Goal: Browse casually: Explore the website without a specific task or goal

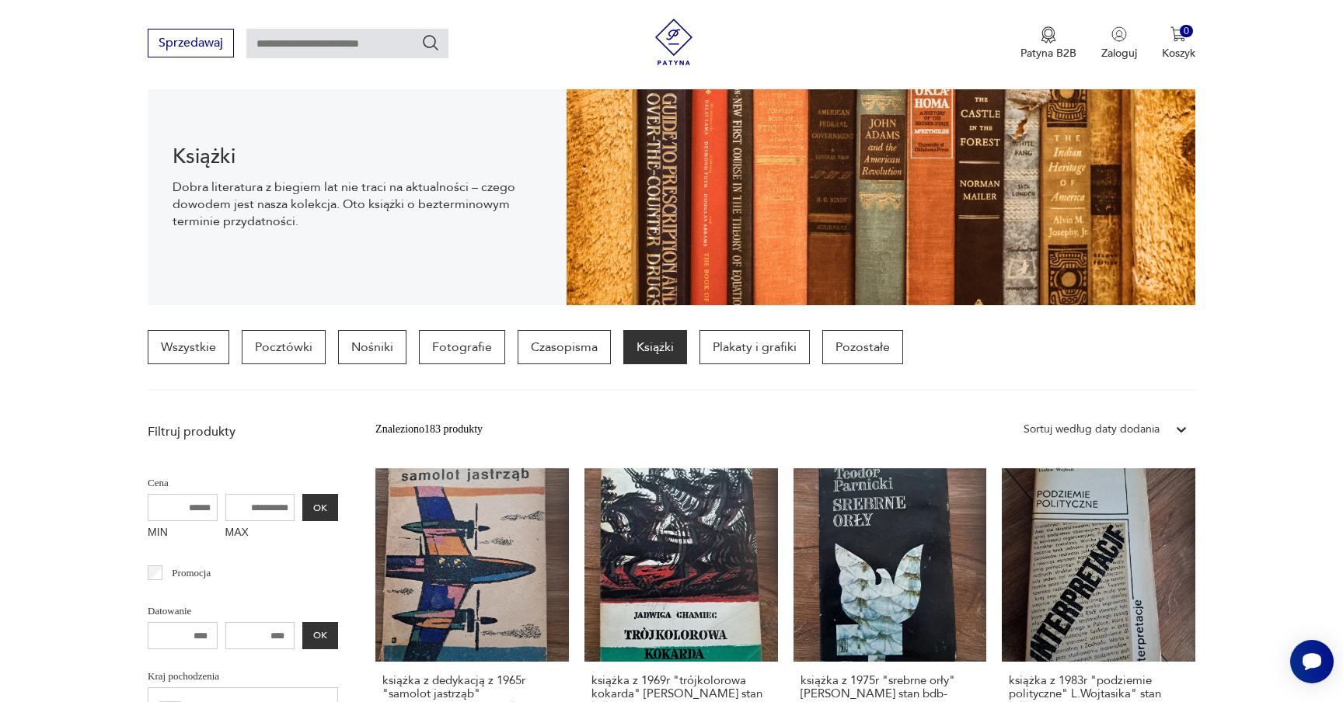
scroll to position [172, 0]
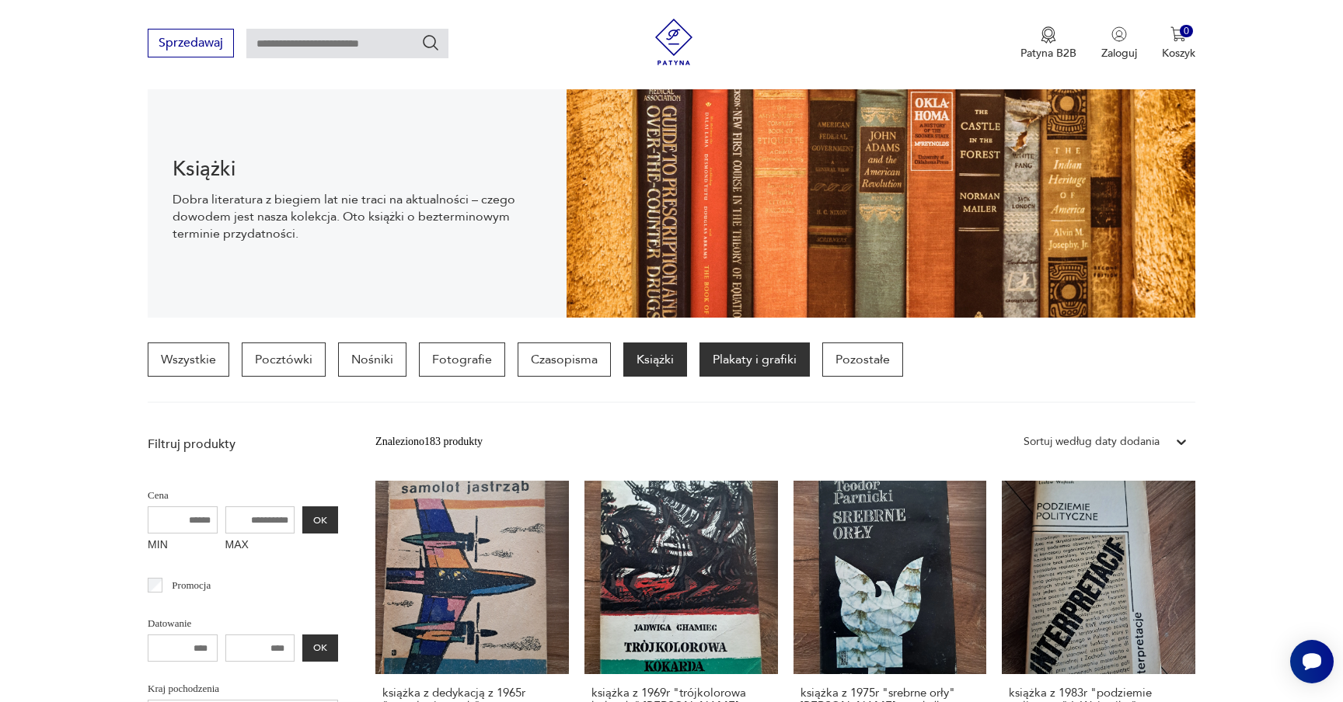
click at [725, 372] on p "Plakaty i grafiki" at bounding box center [754, 360] width 110 height 34
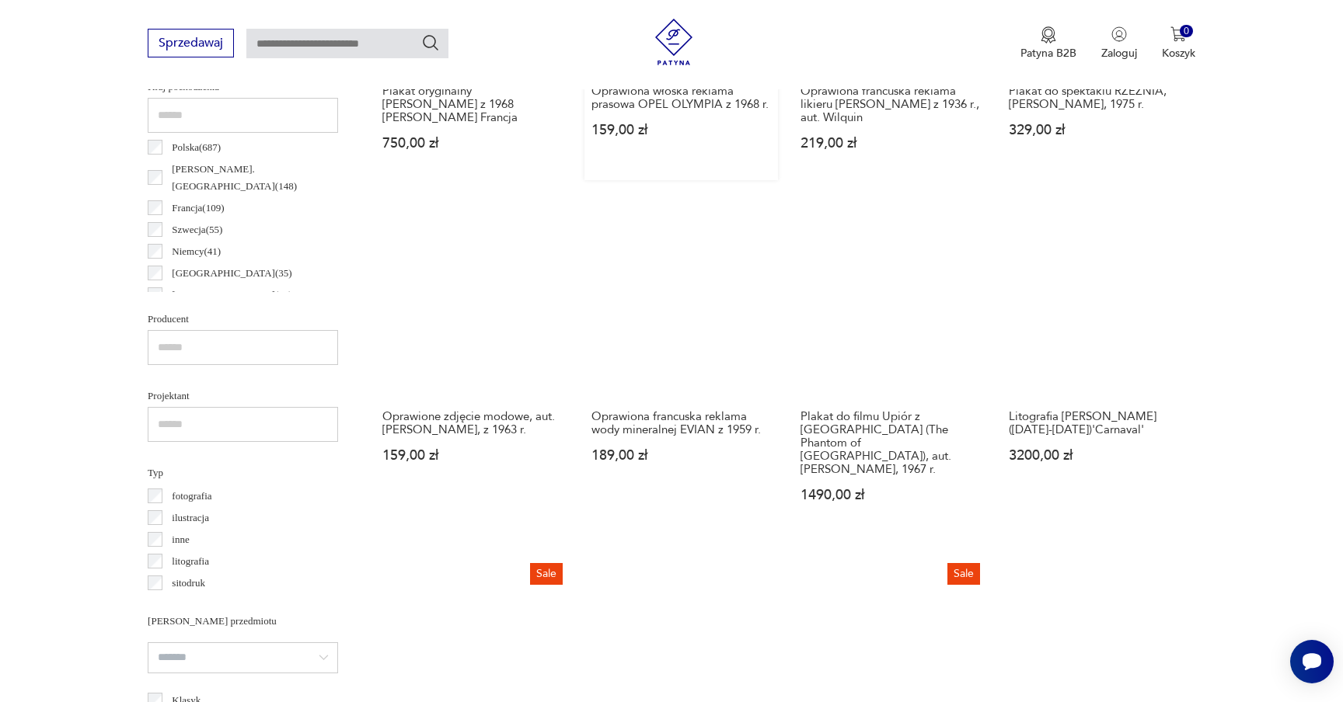
scroll to position [749, 0]
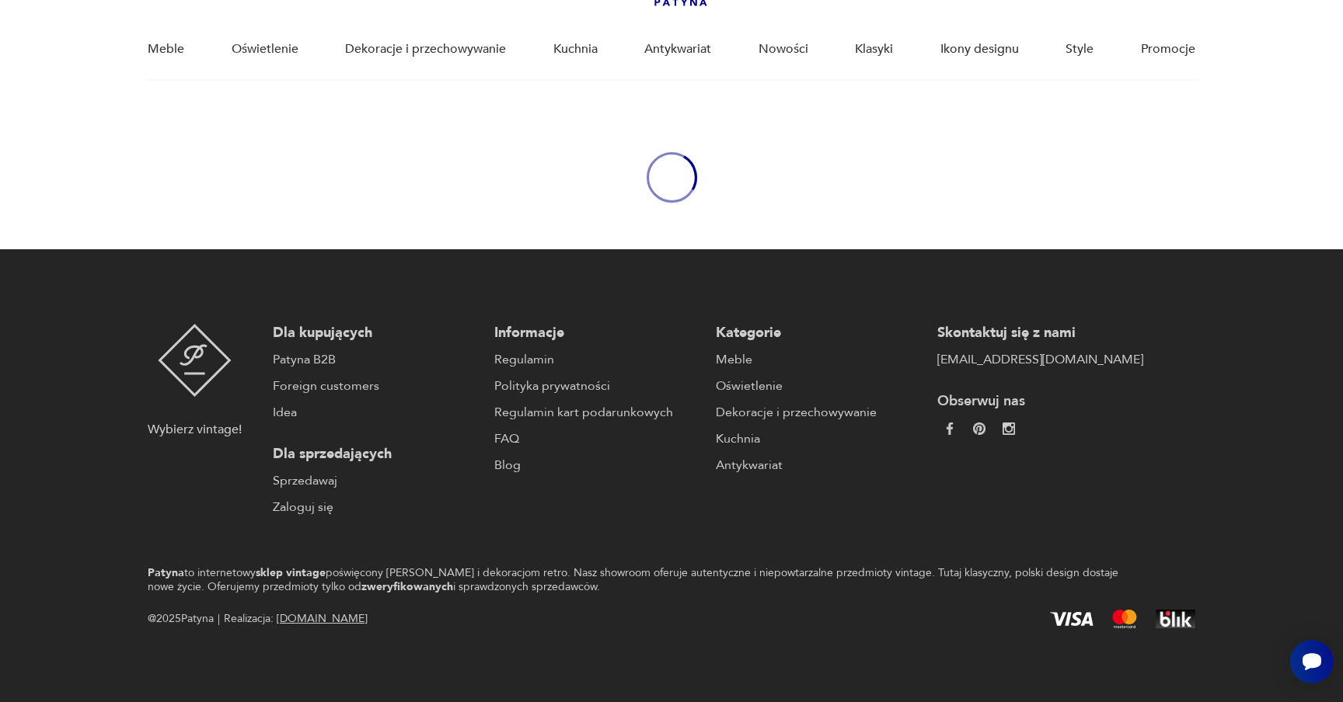
scroll to position [749, 0]
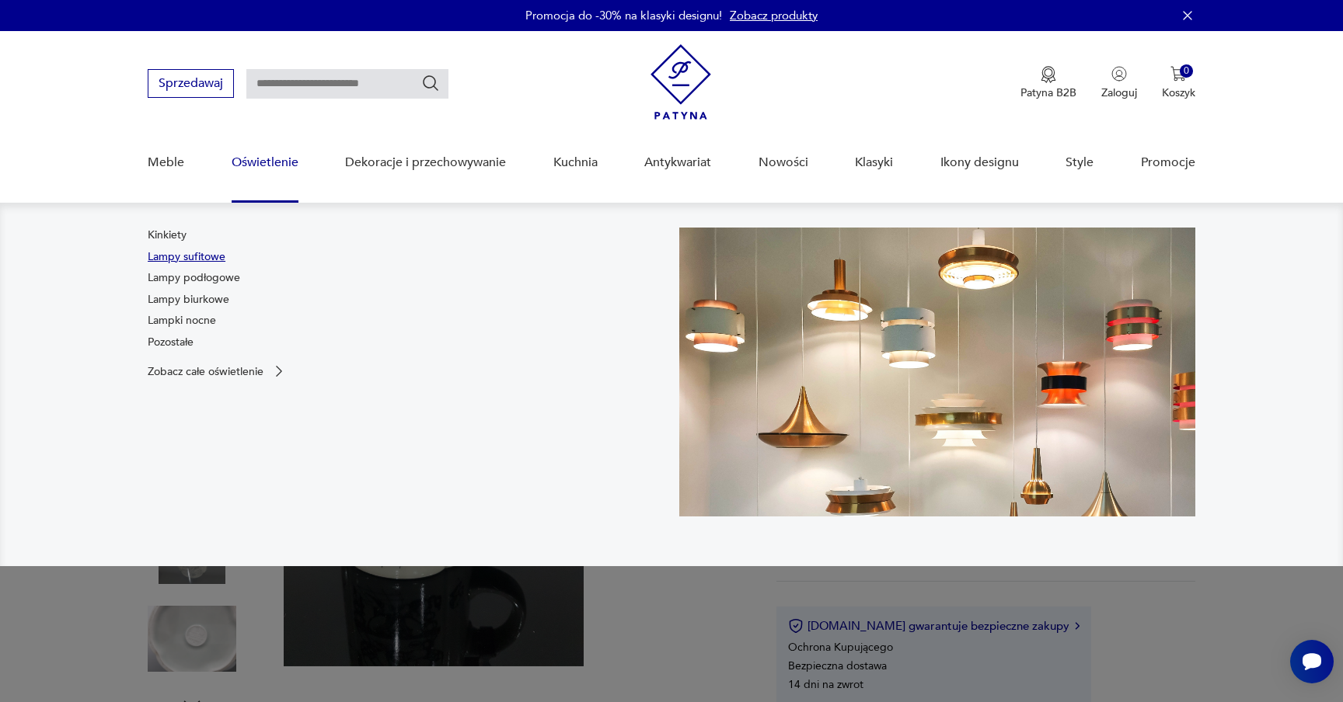
click at [212, 254] on link "Lampy sufitowe" at bounding box center [187, 257] width 78 height 16
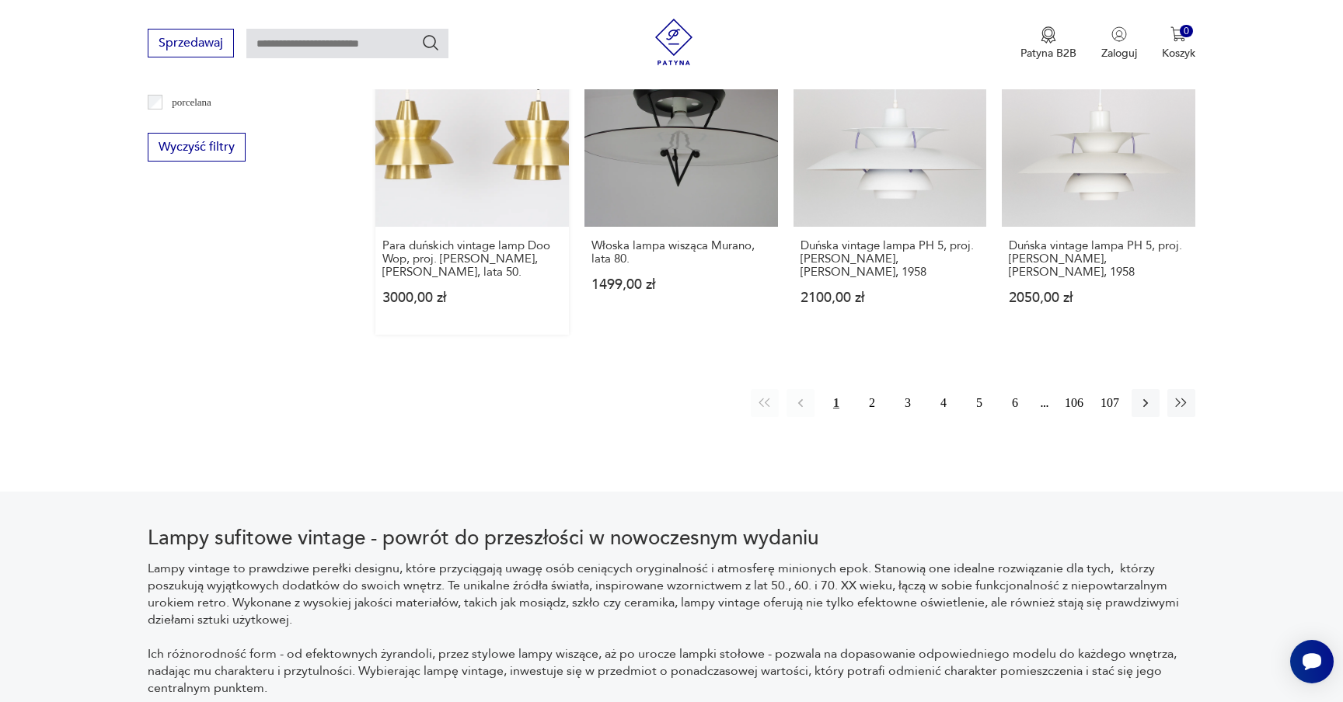
scroll to position [1611, 0]
click at [868, 388] on button "2" at bounding box center [872, 402] width 28 height 28
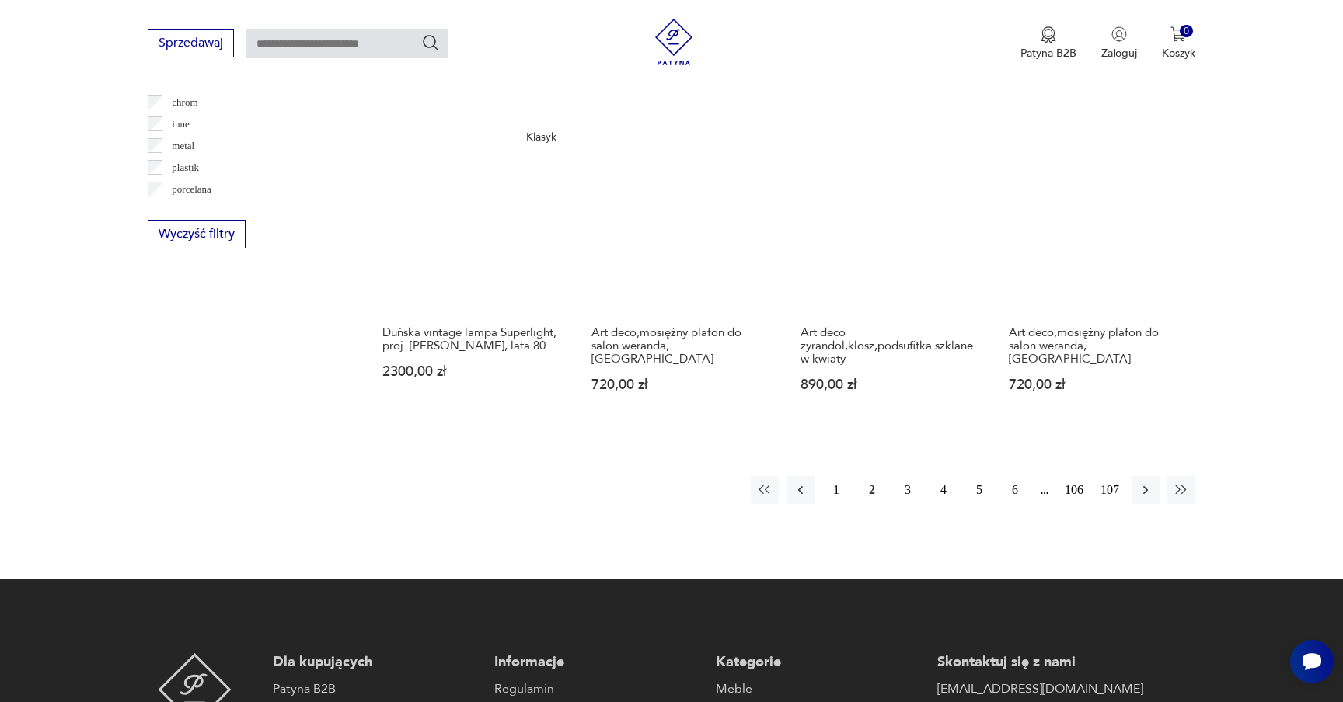
scroll to position [1542, 0]
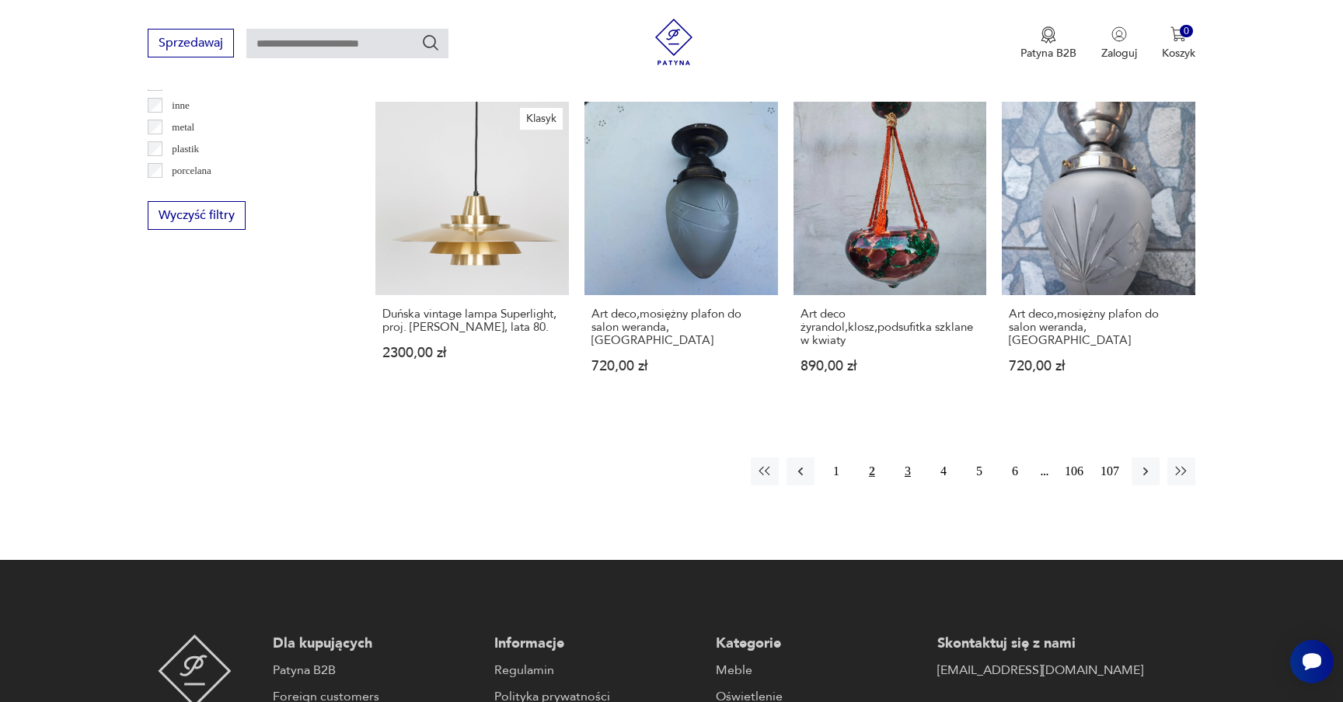
click at [907, 458] on button "3" at bounding box center [908, 472] width 28 height 28
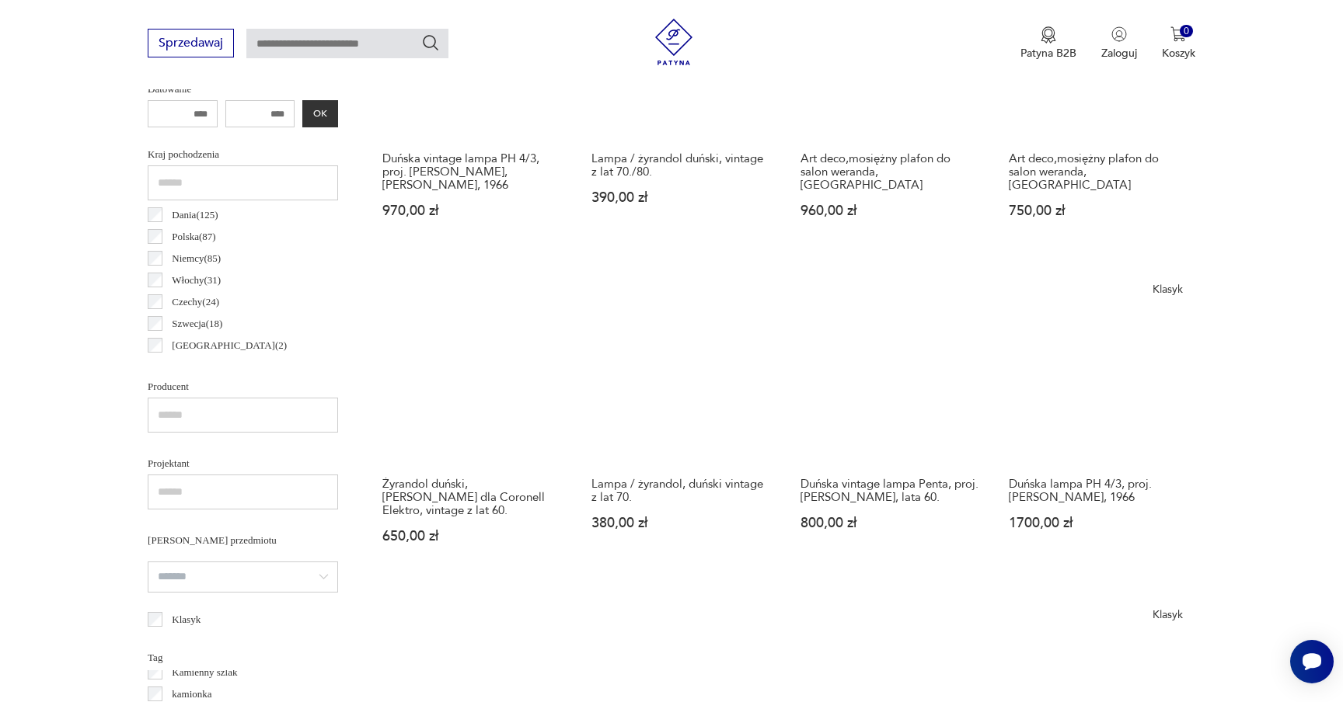
scroll to position [693, 0]
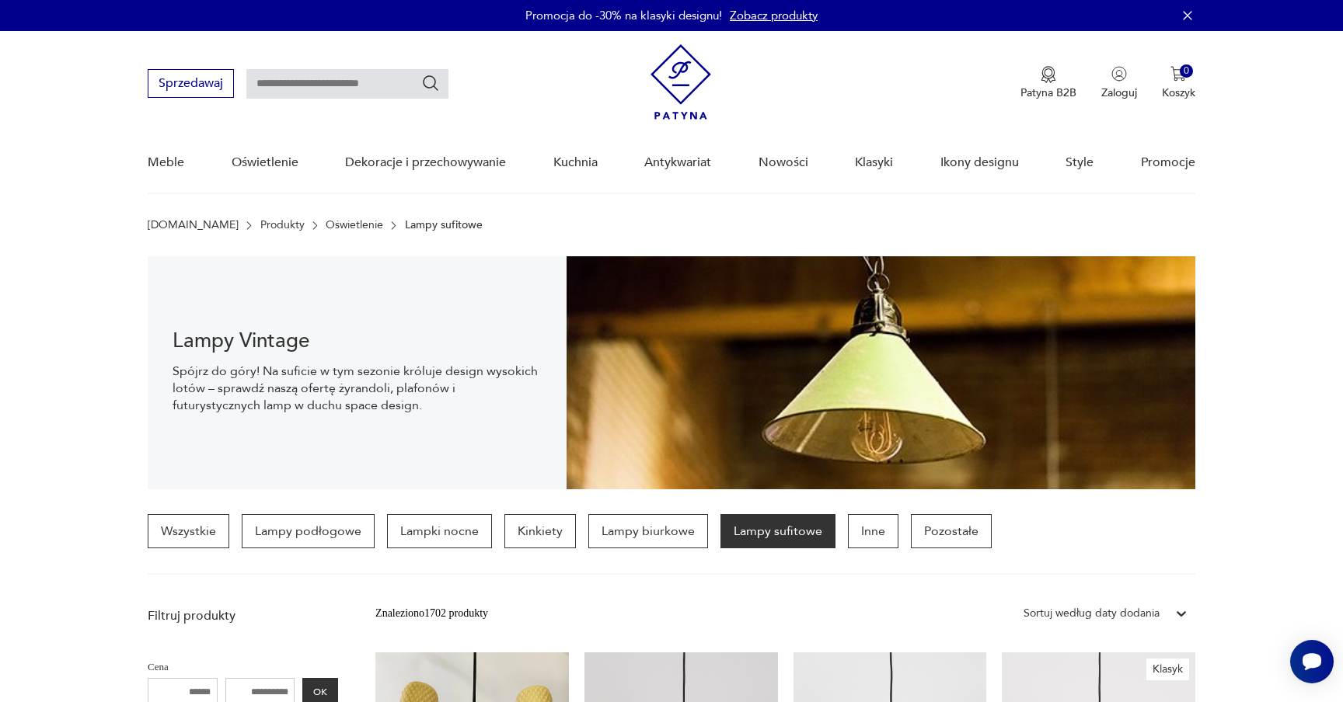
click at [260, 226] on link "Produkty" at bounding box center [282, 225] width 44 height 12
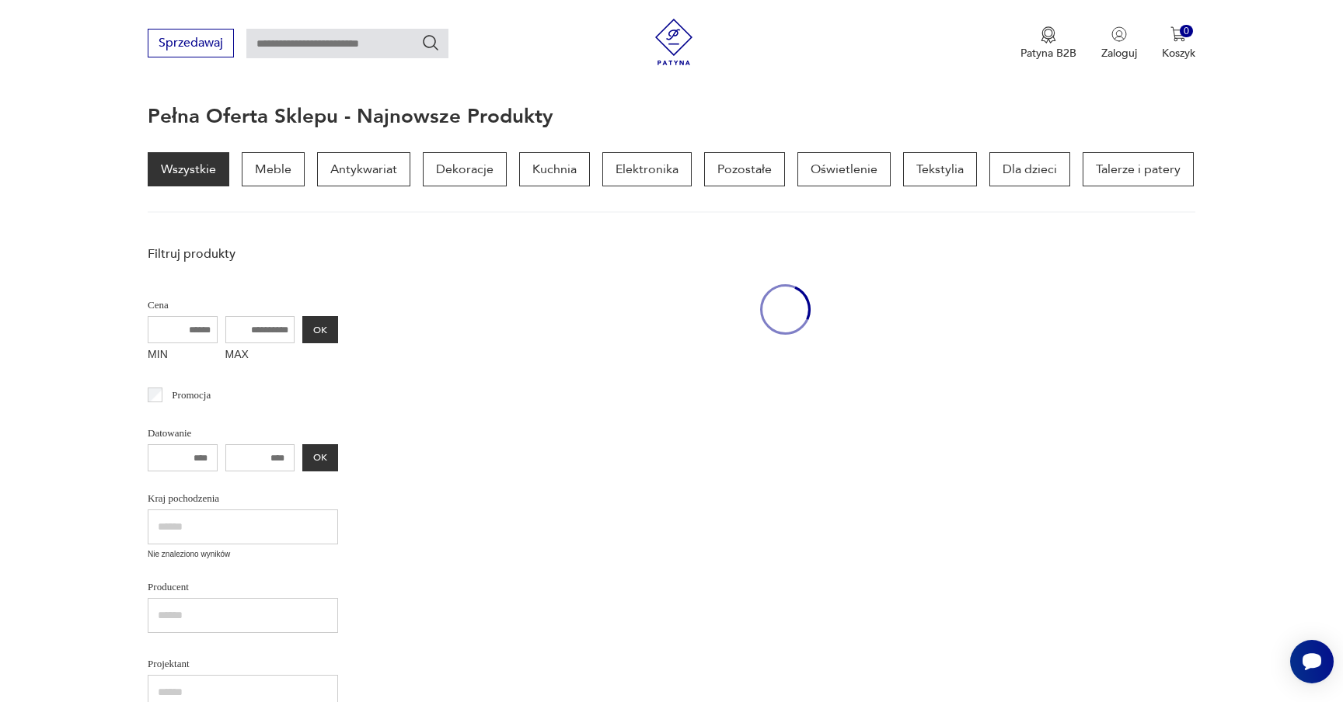
scroll to position [155, 0]
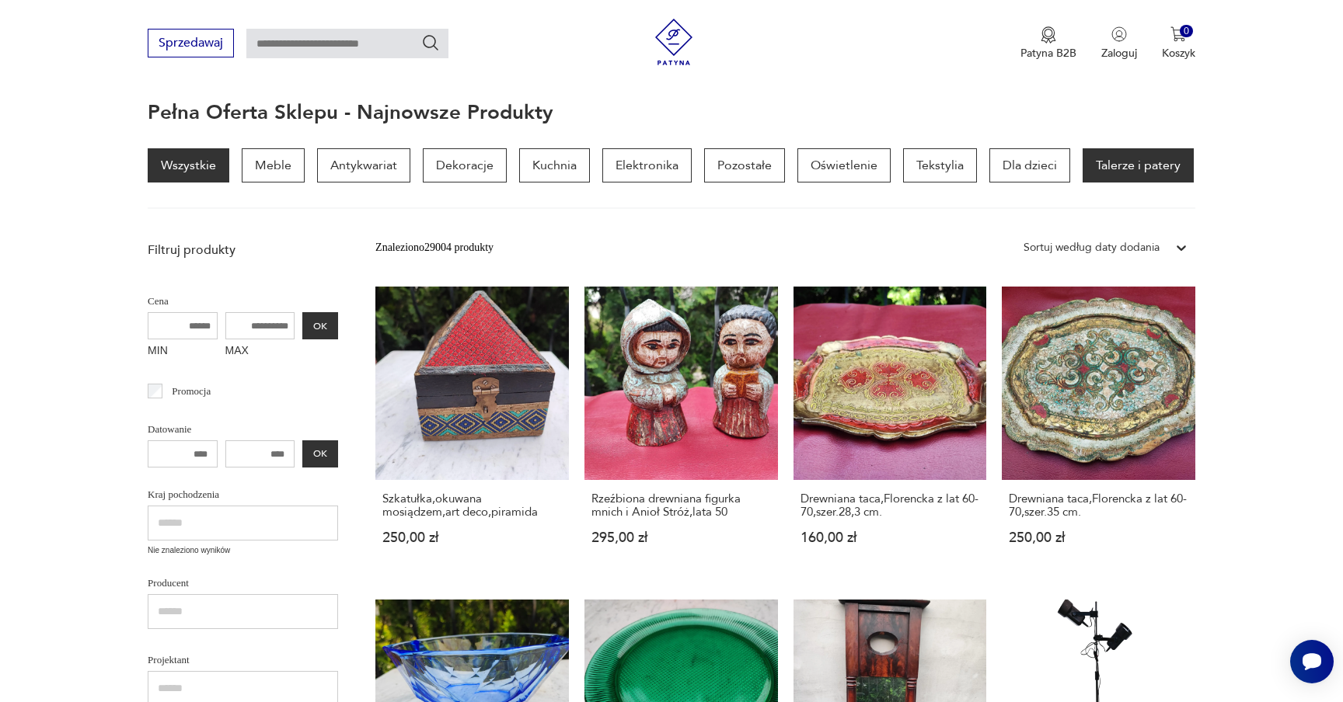
click at [1118, 174] on p "Talerze i patery" at bounding box center [1137, 165] width 111 height 34
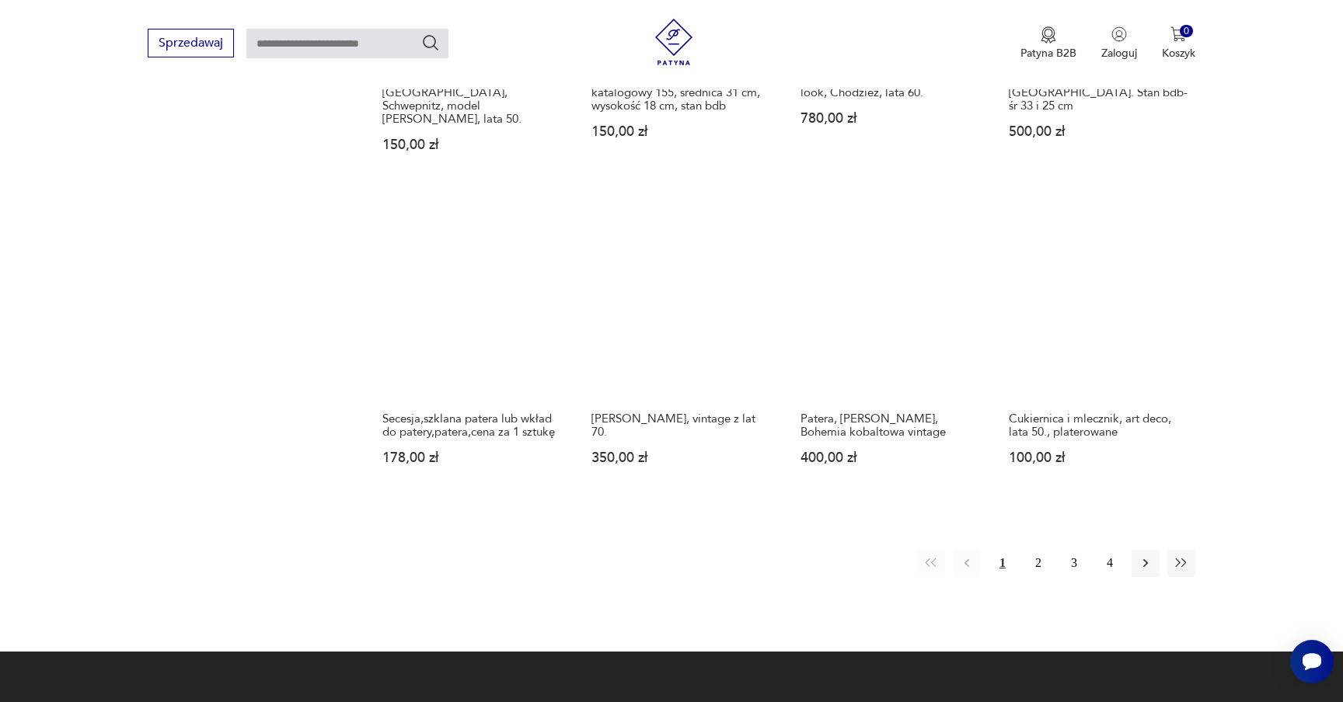
scroll to position [1185, 0]
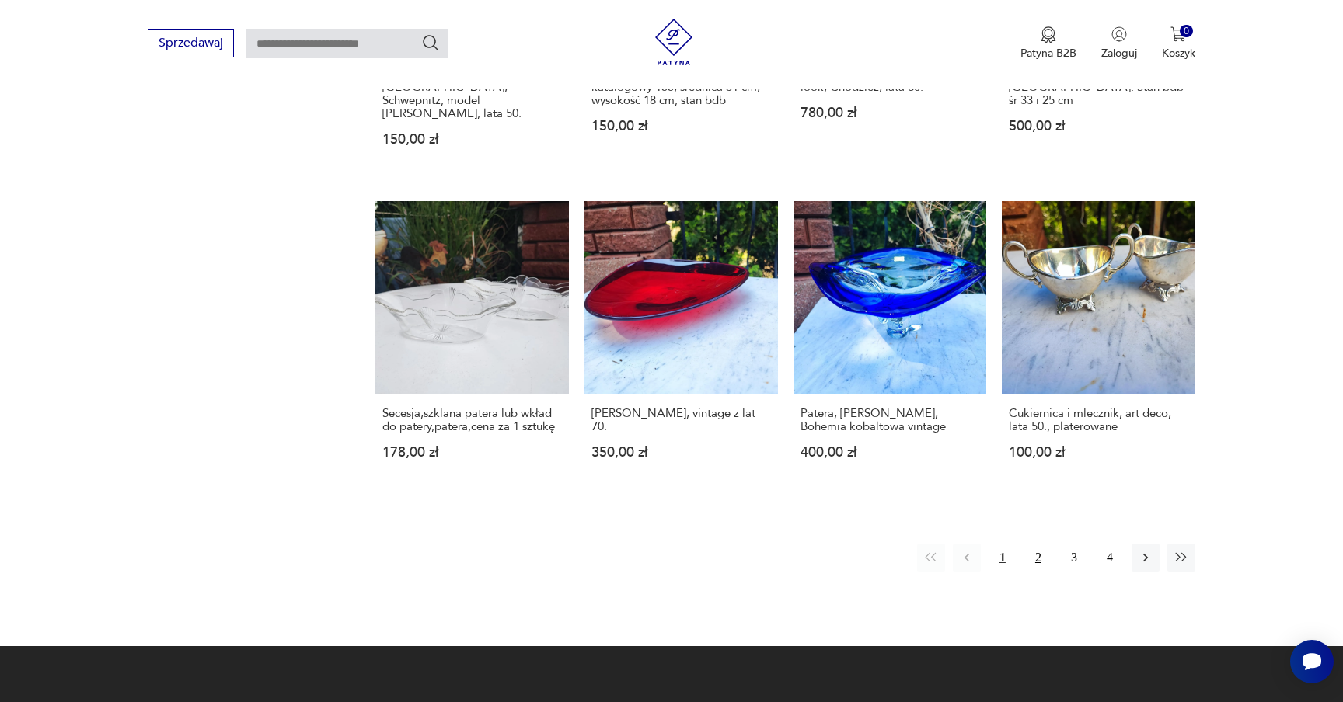
click at [1036, 545] on button "2" at bounding box center [1038, 558] width 28 height 28
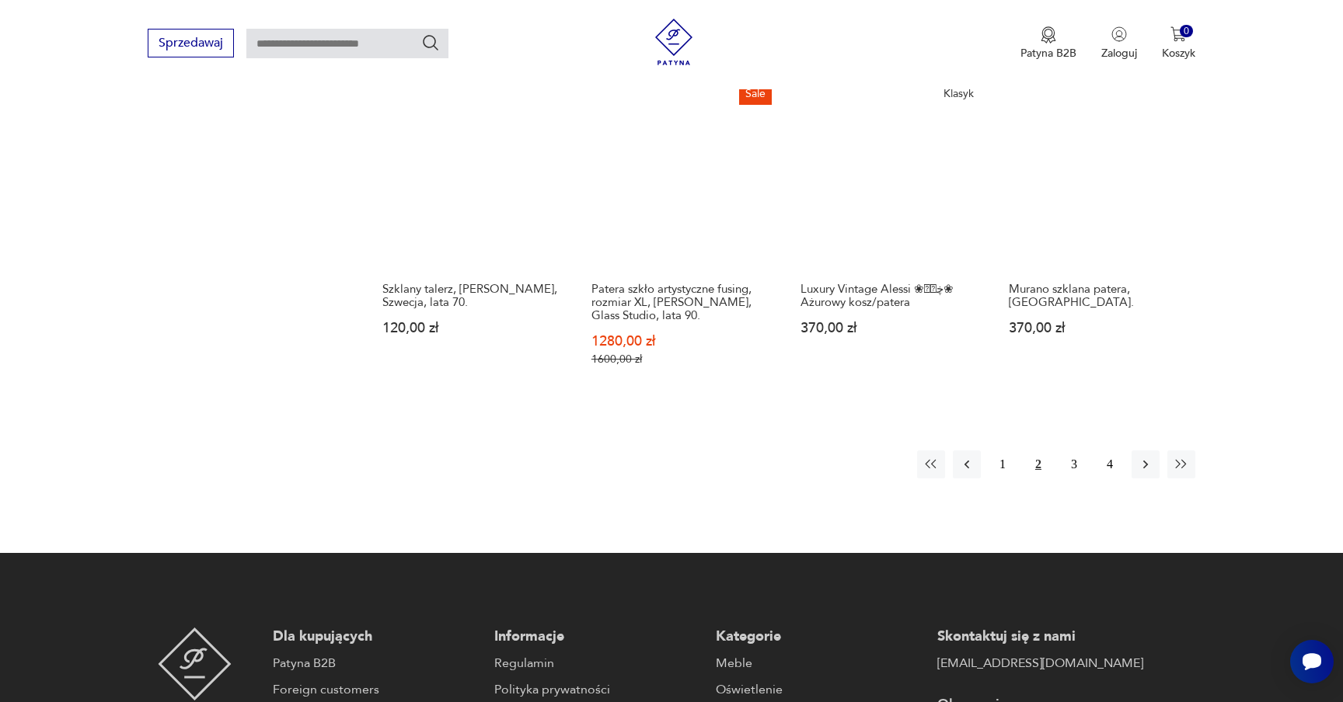
scroll to position [1357, 0]
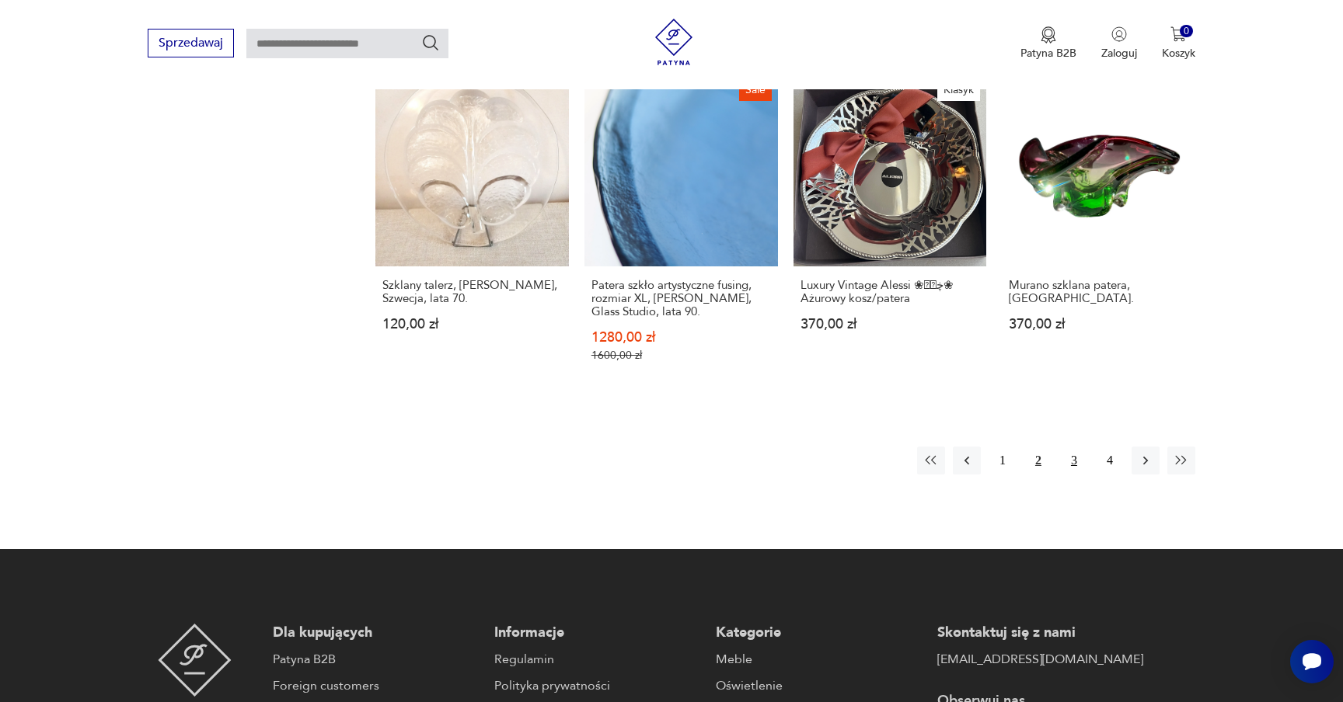
click at [1071, 447] on button "3" at bounding box center [1074, 461] width 28 height 28
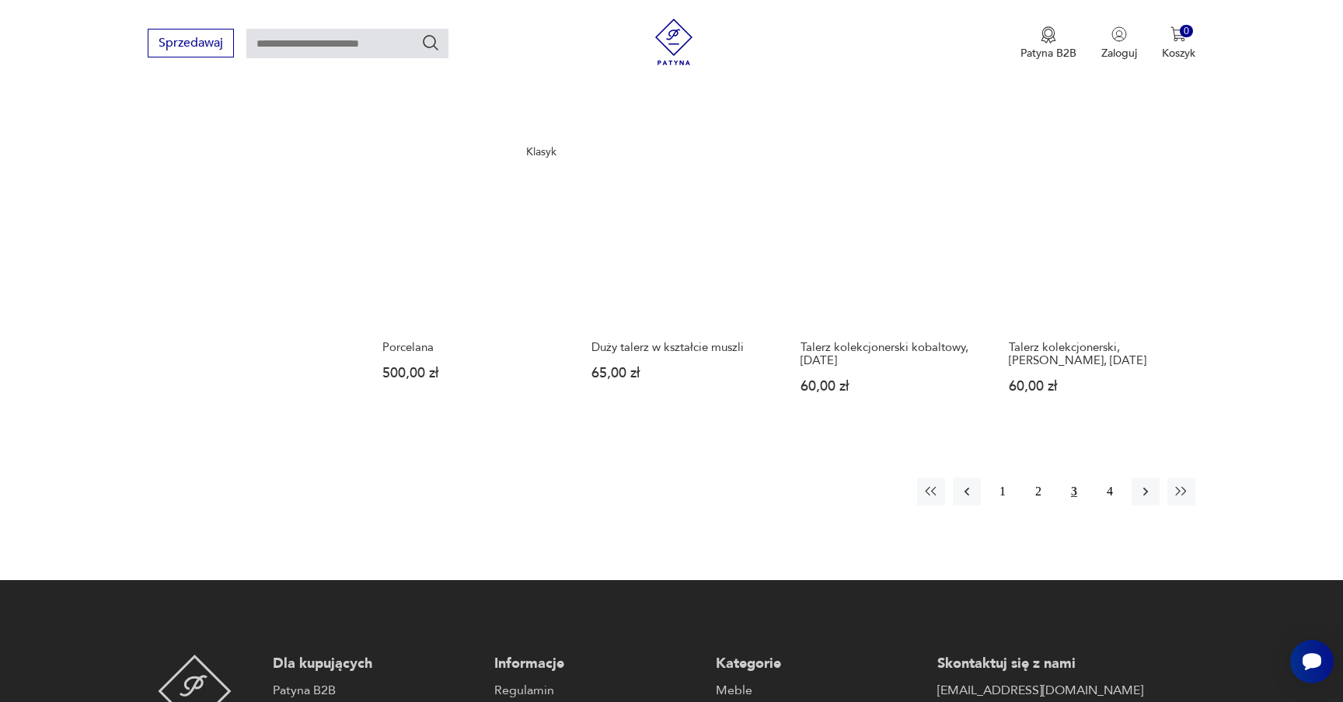
scroll to position [1296, 0]
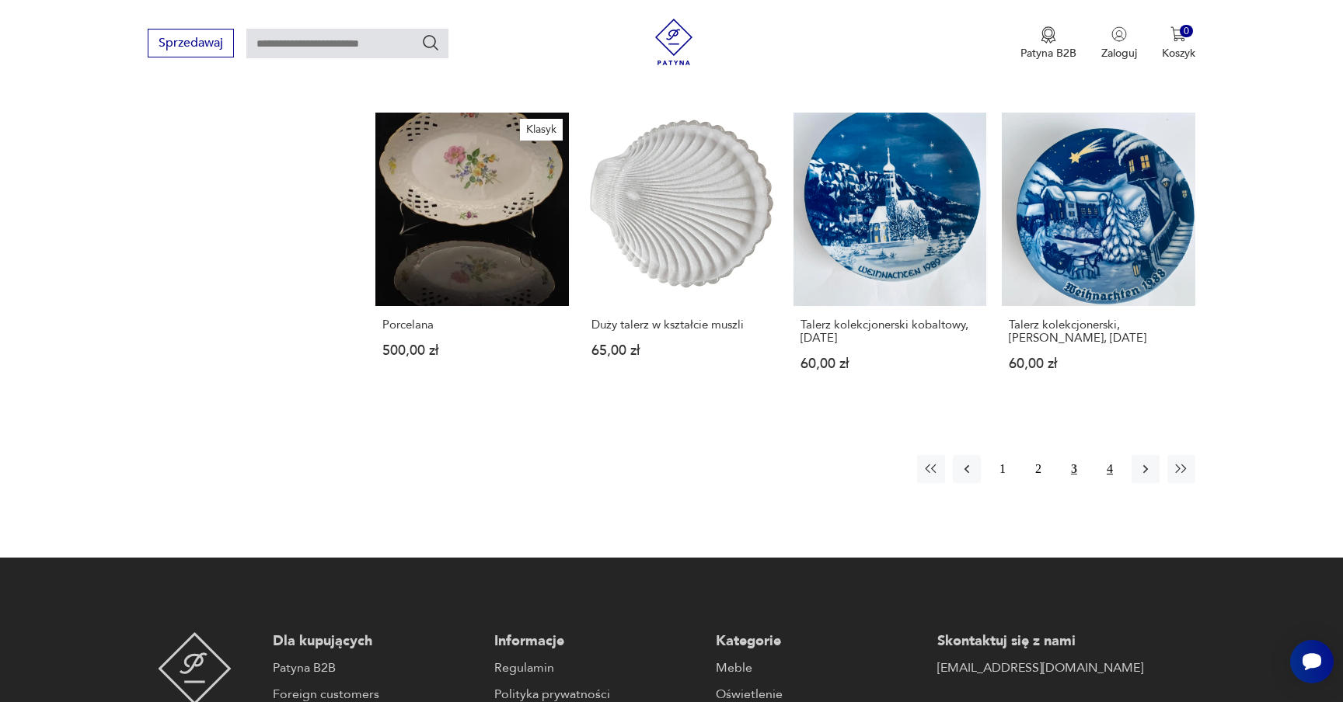
click at [1105, 455] on button "4" at bounding box center [1110, 469] width 28 height 28
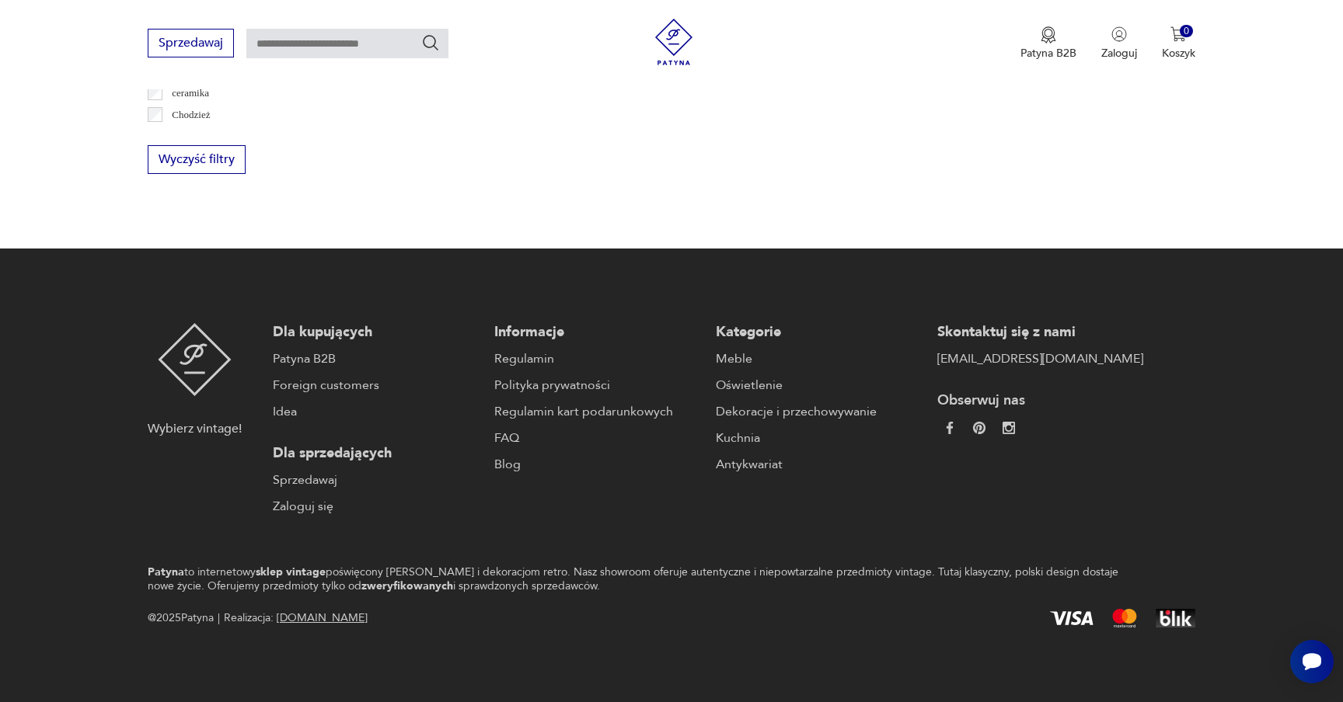
scroll to position [113, 0]
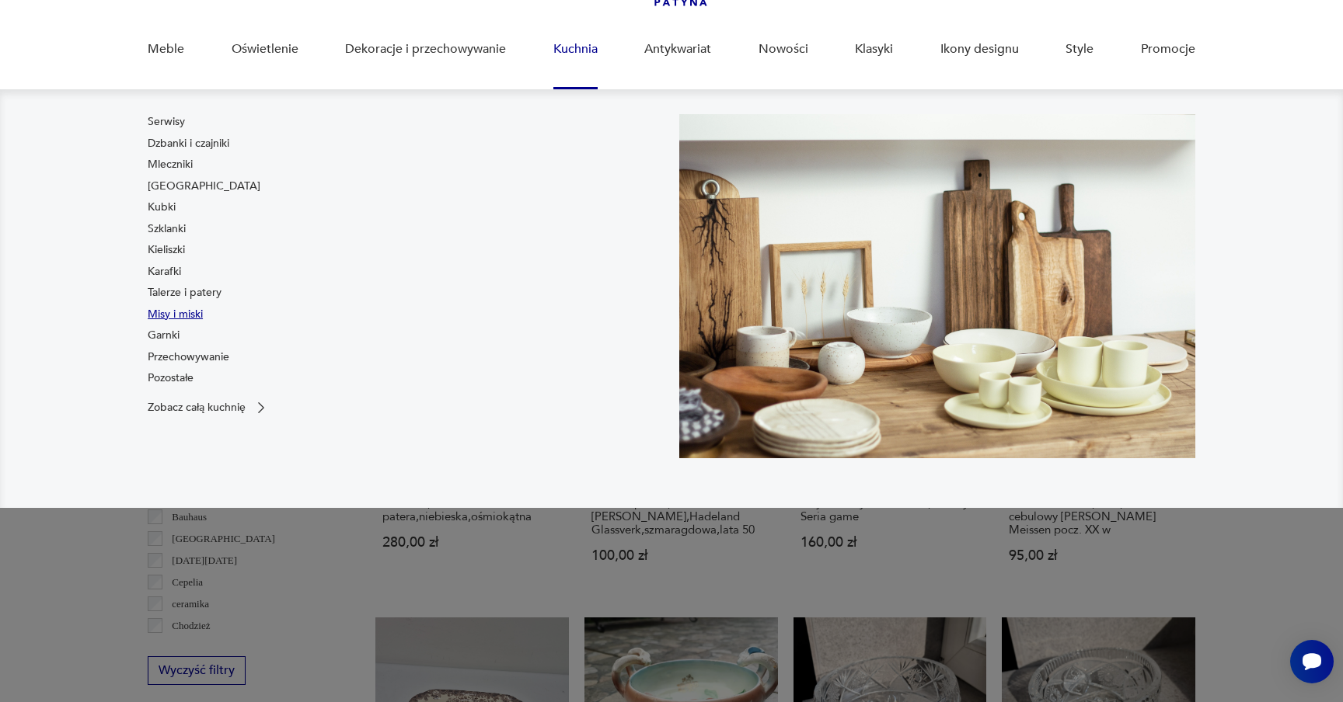
click at [175, 313] on link "Misy i miski" at bounding box center [175, 315] width 55 height 16
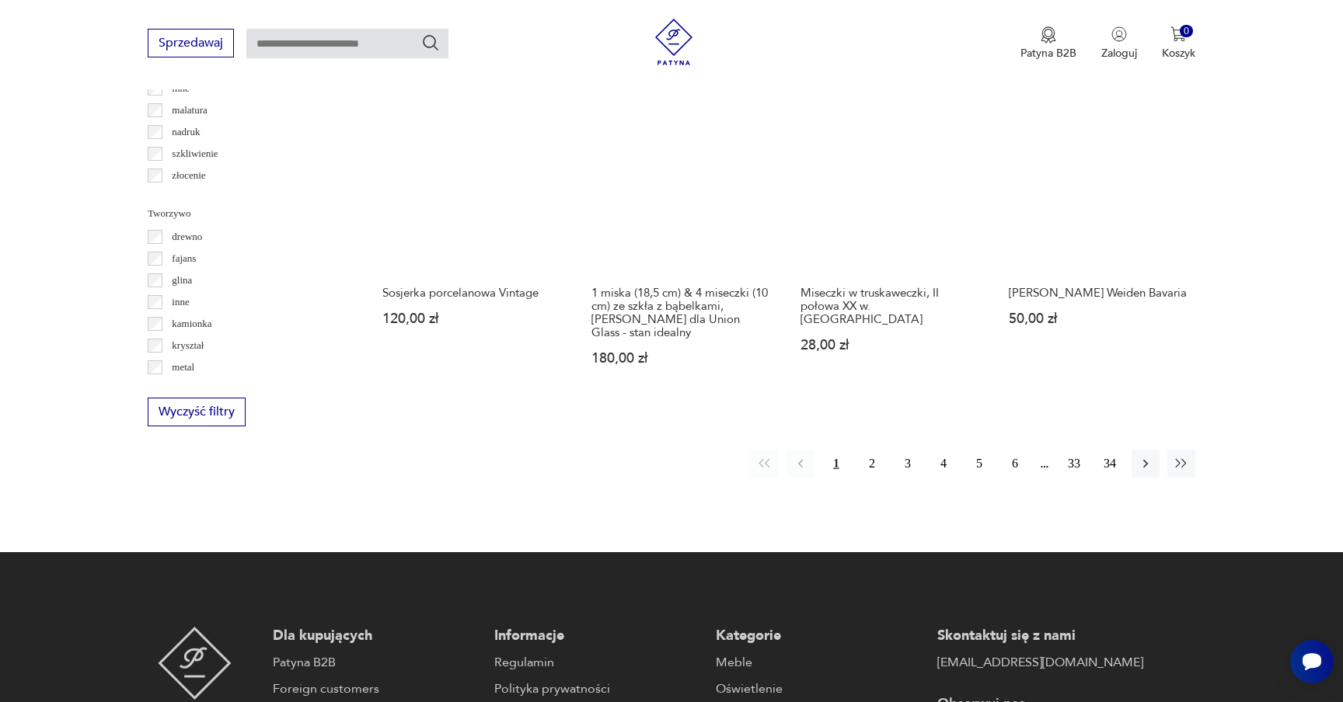
scroll to position [1631, 0]
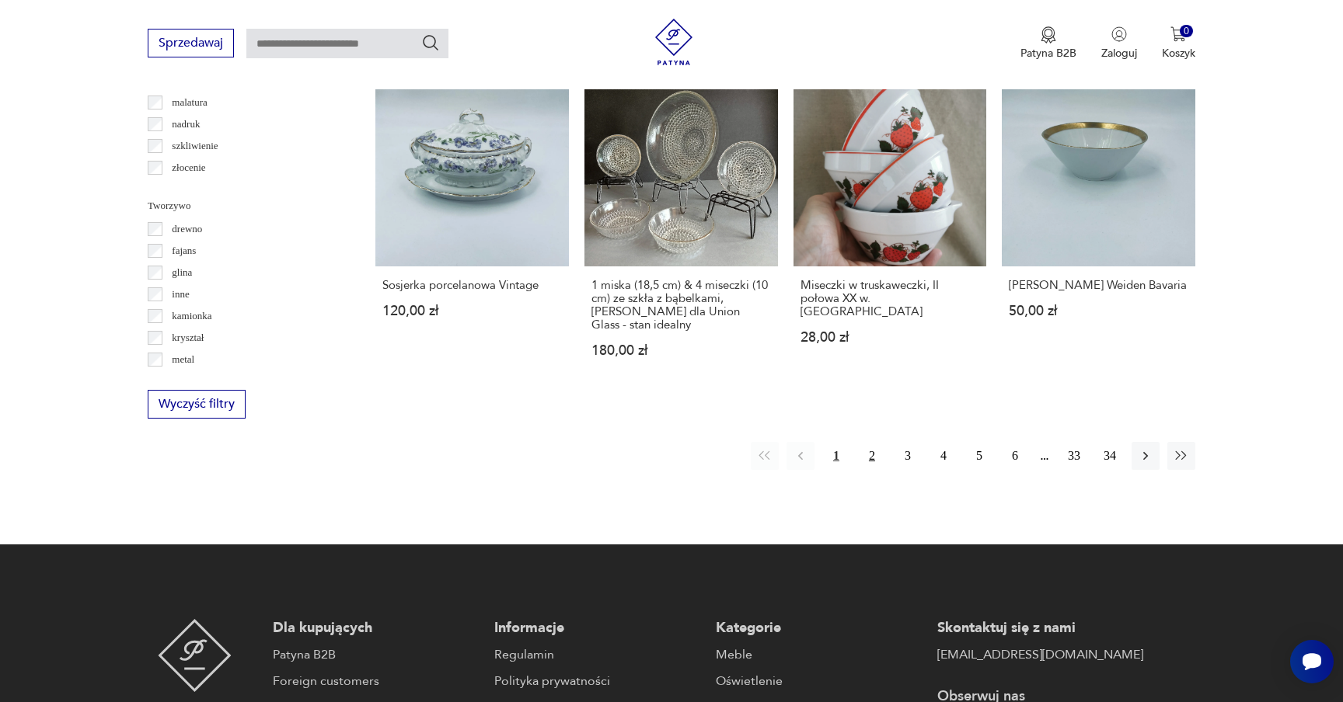
click at [879, 442] on button "2" at bounding box center [872, 456] width 28 height 28
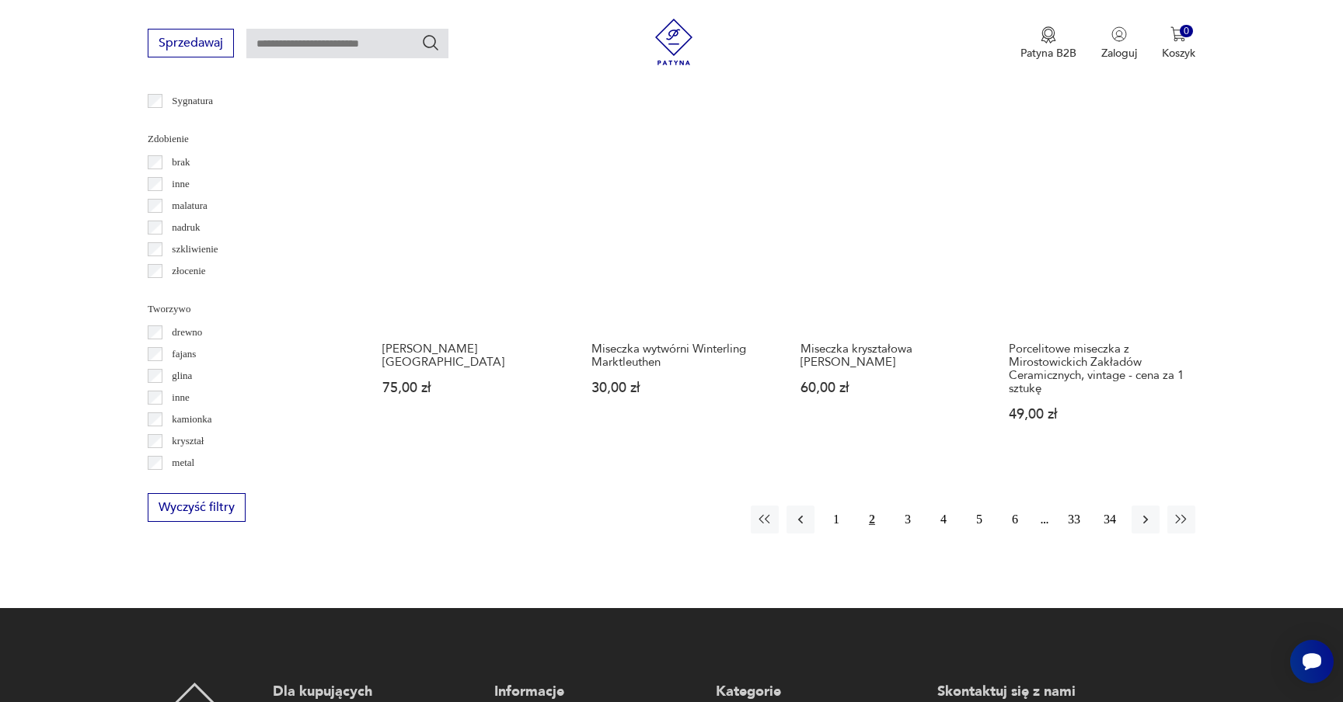
scroll to position [1528, 0]
